Goal: Find specific page/section: Find specific page/section

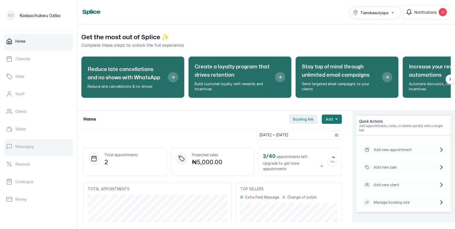
scroll to position [65, 0]
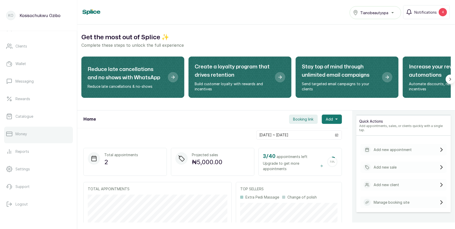
click at [24, 133] on p "Money" at bounding box center [21, 133] width 12 height 5
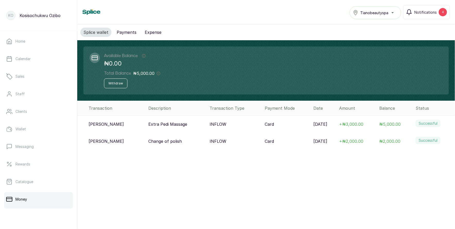
click at [314, 15] on div "Money Tianobeautyspa Notifications 4" at bounding box center [266, 12] width 368 height 14
